Goal: Transaction & Acquisition: Purchase product/service

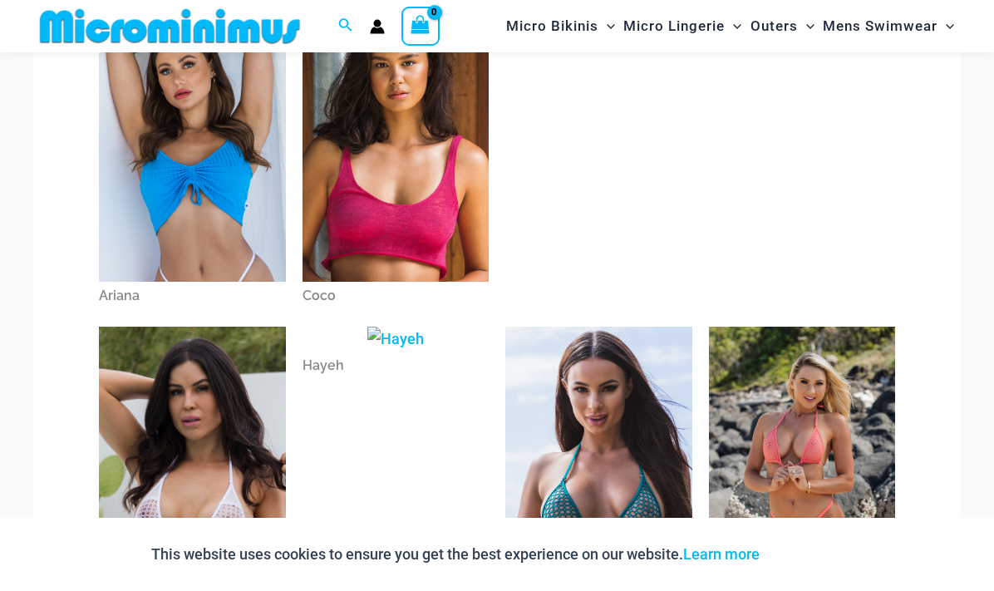
scroll to position [347, 0]
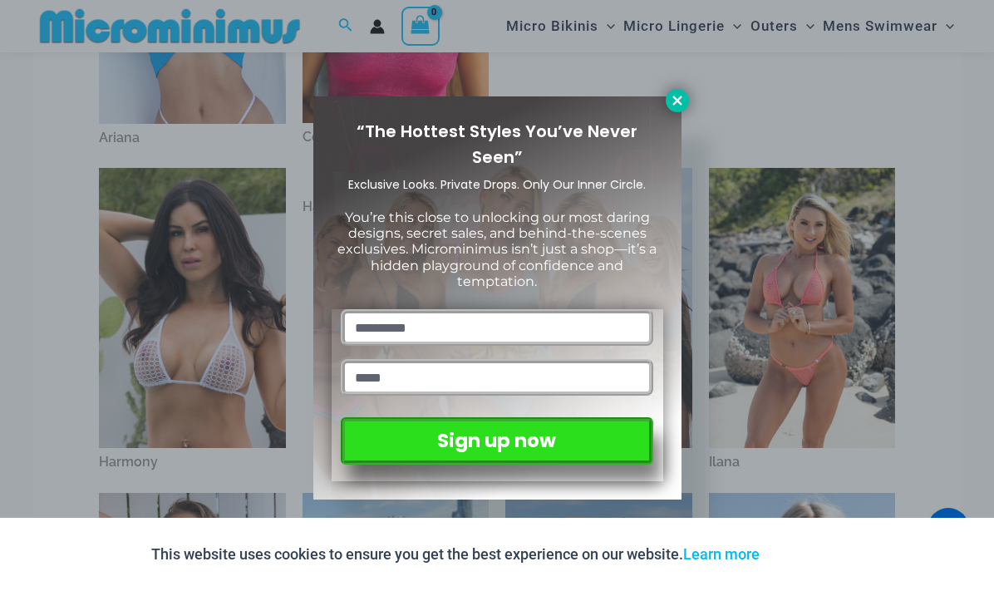
click at [673, 101] on icon at bounding box center [677, 100] width 15 height 15
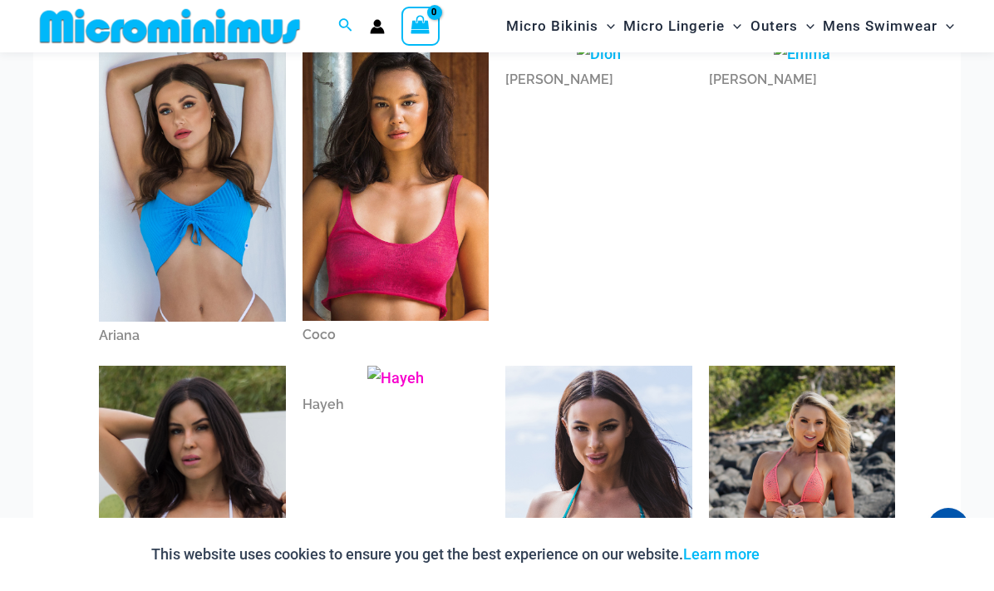
scroll to position [0, 0]
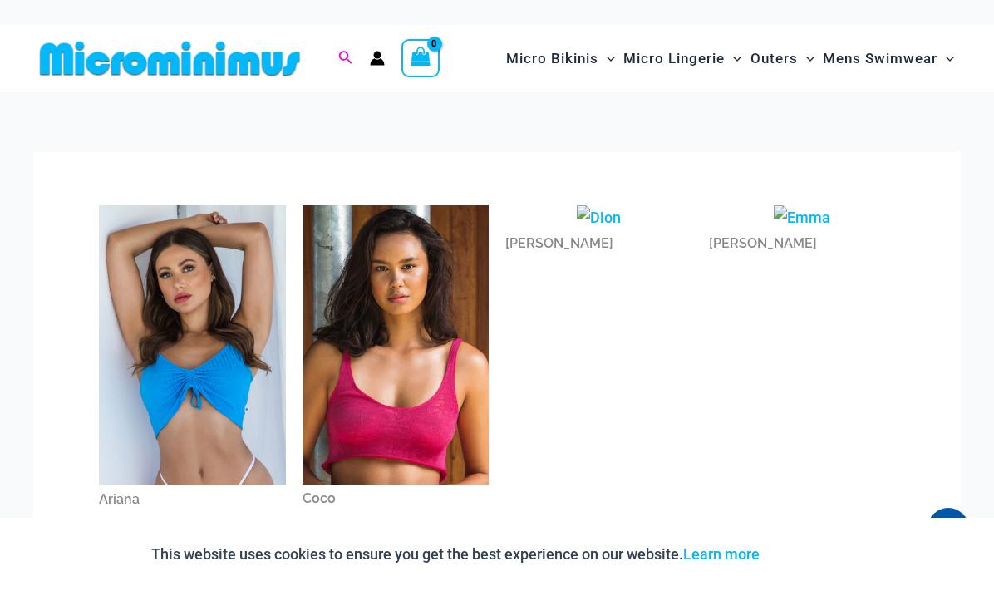
click at [345, 57] on icon "Search icon link" at bounding box center [344, 58] width 13 height 15
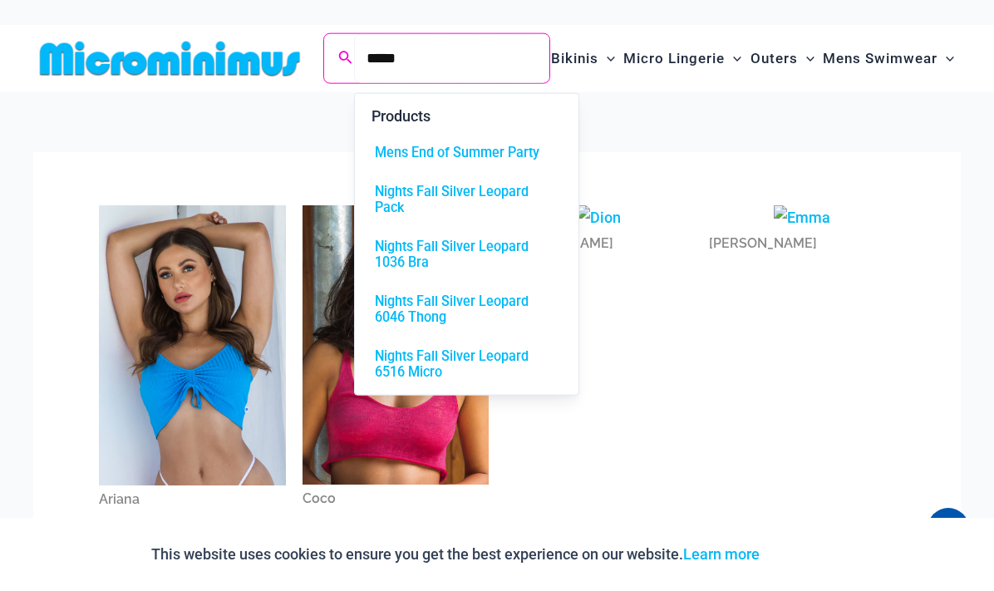
type input "*****"
click button "Search" at bounding box center [0, 0] width 0 height 0
